Goal: Task Accomplishment & Management: Manage account settings

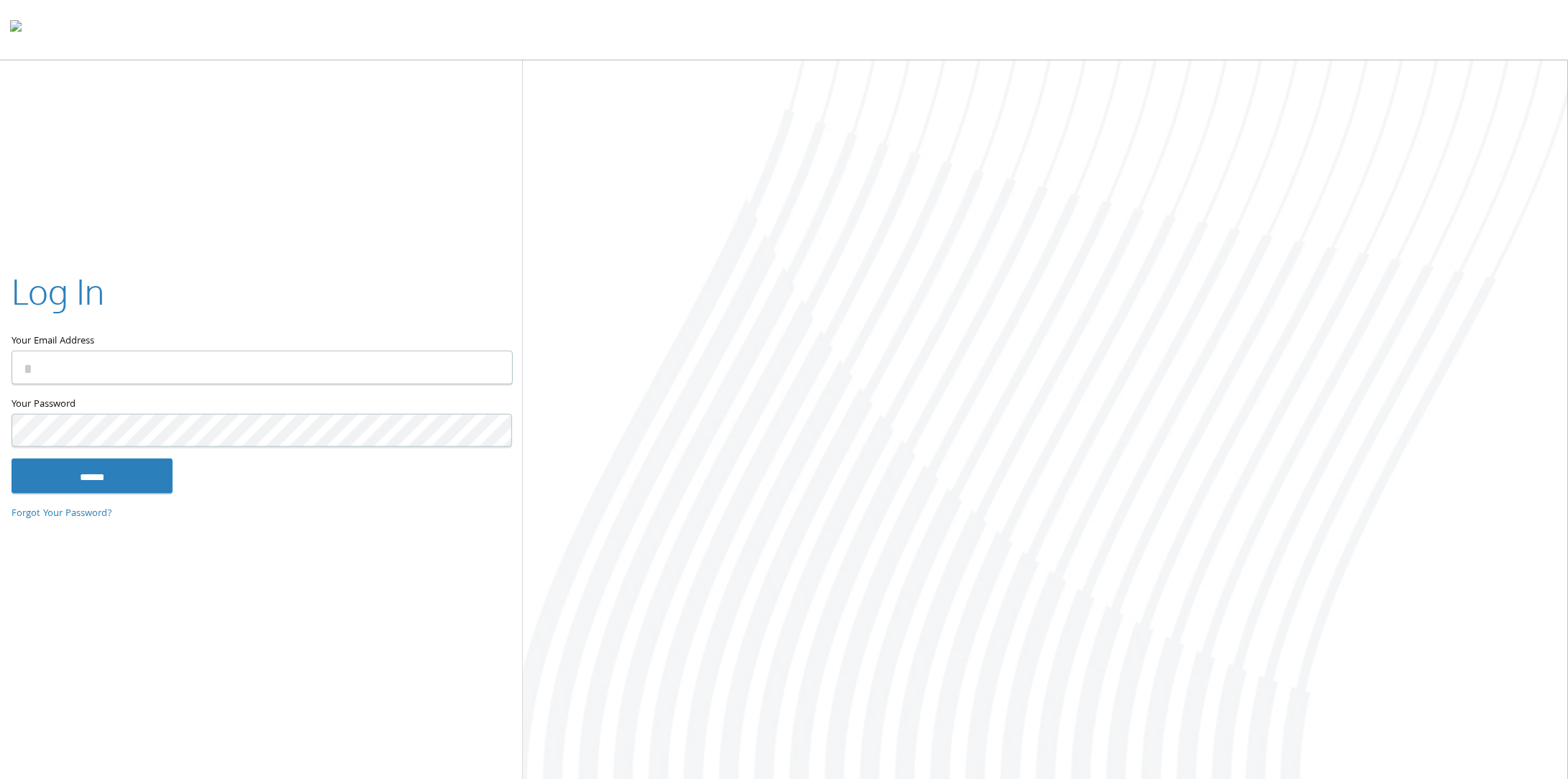
click at [86, 363] on input "Your Email Address" at bounding box center [262, 368] width 502 height 34
type input "**********"
click at [12, 458] on input "******" at bounding box center [92, 475] width 161 height 35
